Goal: Information Seeking & Learning: Find specific fact

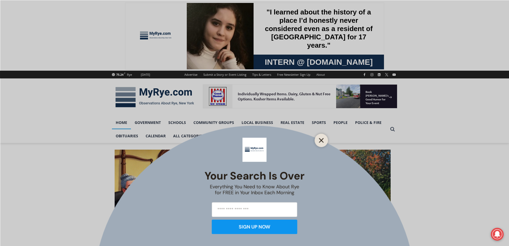
click at [321, 138] on icon "Close" at bounding box center [321, 140] width 5 height 5
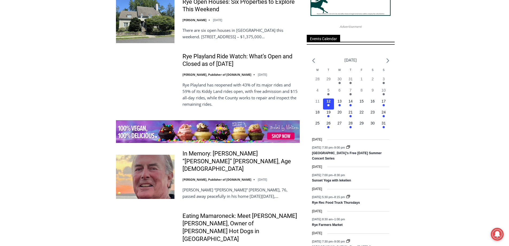
scroll to position [724, 0]
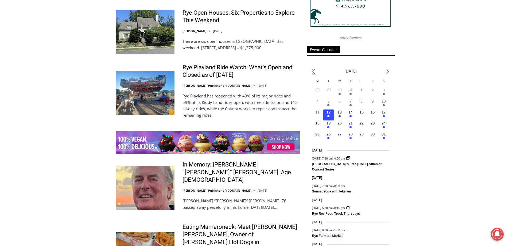
click at [315, 72] on icon "Previous month" at bounding box center [313, 71] width 3 height 5
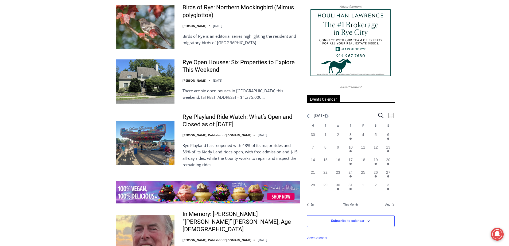
scroll to position [671, 0]
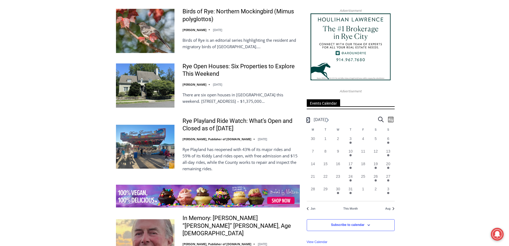
click at [309, 119] on icon "Previous month" at bounding box center [308, 120] width 3 height 5
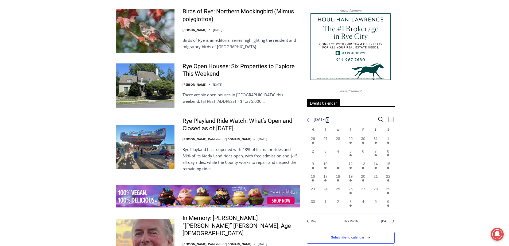
click at [329, 120] on icon "Next month" at bounding box center [327, 120] width 3 height 5
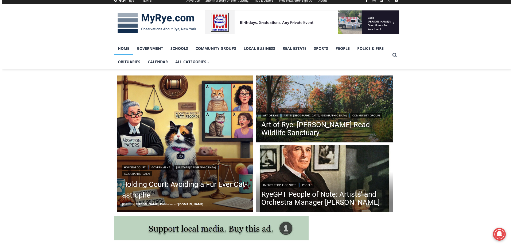
scroll to position [0, 0]
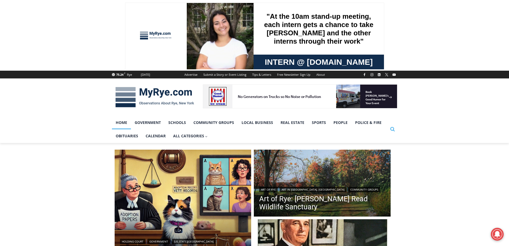
click at [394, 128] on icon "Search" at bounding box center [392, 128] width 5 height 5
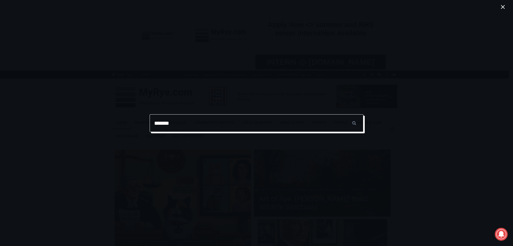
type input "*******"
click at [345, 114] on input "******" at bounding box center [354, 123] width 19 height 18
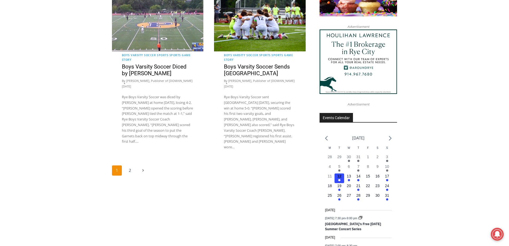
scroll to position [642, 0]
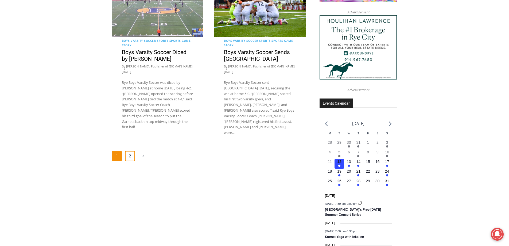
click at [131, 151] on link "2" at bounding box center [130, 156] width 10 height 10
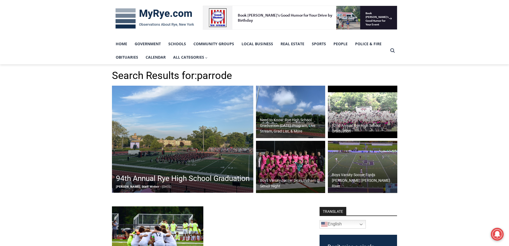
scroll to position [80, 0]
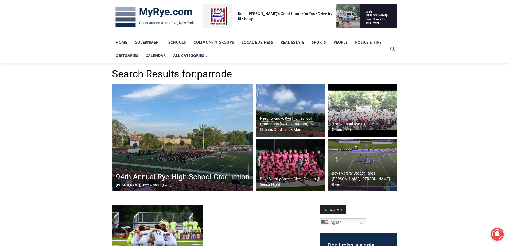
click at [158, 166] on img at bounding box center [182, 137] width 141 height 107
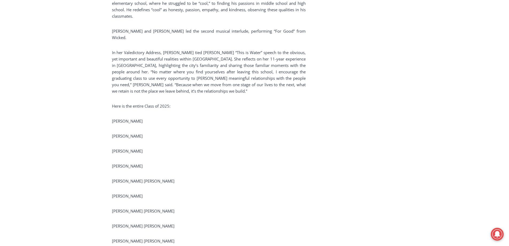
scroll to position [856, 0]
